Goal: Check status: Check status

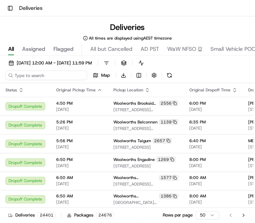
click at [21, 73] on input at bounding box center [46, 76] width 82 height 10
click at [23, 76] on input at bounding box center [46, 76] width 82 height 10
paste input "The eCom team has flagged this one at 1:09pm OID: 270230397 Delivery window 12p…"
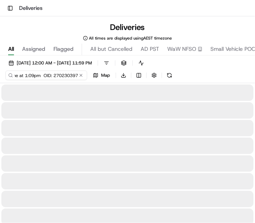
scroll to position [0, 73]
click at [55, 75] on input "The eCom team has flagged this one at 1:09pm OID: 270230397" at bounding box center [46, 76] width 82 height 10
click at [50, 76] on input "The eCom team has flagged this one at 1:09pm OID: 270230397" at bounding box center [46, 76] width 82 height 10
click at [53, 75] on input "The eCom team has flagged this one at 1:09pm OID: 270230397" at bounding box center [46, 76] width 82 height 10
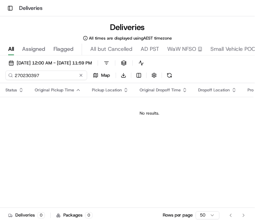
type input "270230397"
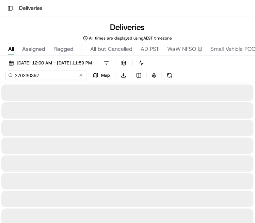
click at [26, 75] on input "270230397" at bounding box center [46, 76] width 82 height 10
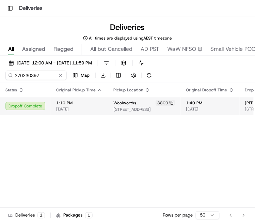
click at [211, 104] on span "1:40 PM" at bounding box center [210, 102] width 48 height 5
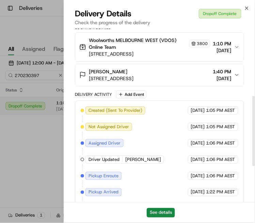
scroll to position [184, 0]
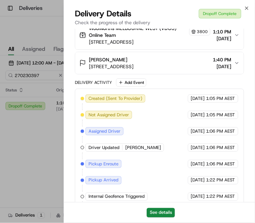
click at [49, 156] on div at bounding box center [127, 111] width 255 height 223
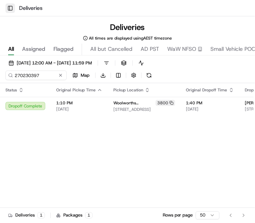
click at [10, 7] on button "Toggle Sidebar" at bounding box center [10, 8] width 10 height 10
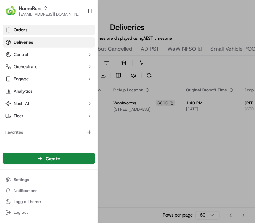
click at [18, 33] on span "Orders" at bounding box center [21, 30] width 14 height 6
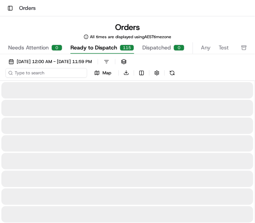
click at [29, 73] on input at bounding box center [46, 73] width 82 height 10
paste input "270230397"
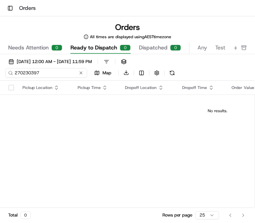
type input "270230397"
click at [11, 6] on button "Toggle Sidebar" at bounding box center [10, 8] width 10 height 10
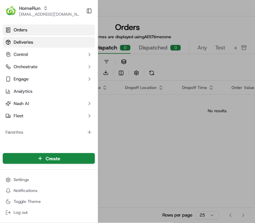
click at [17, 39] on span "Deliveries" at bounding box center [23, 42] width 19 height 6
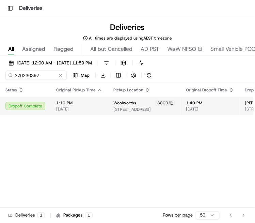
click at [195, 103] on span "1:40 PM" at bounding box center [210, 102] width 48 height 5
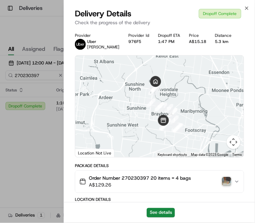
click at [32, 148] on div at bounding box center [127, 111] width 255 height 223
